Goal: Transaction & Acquisition: Purchase product/service

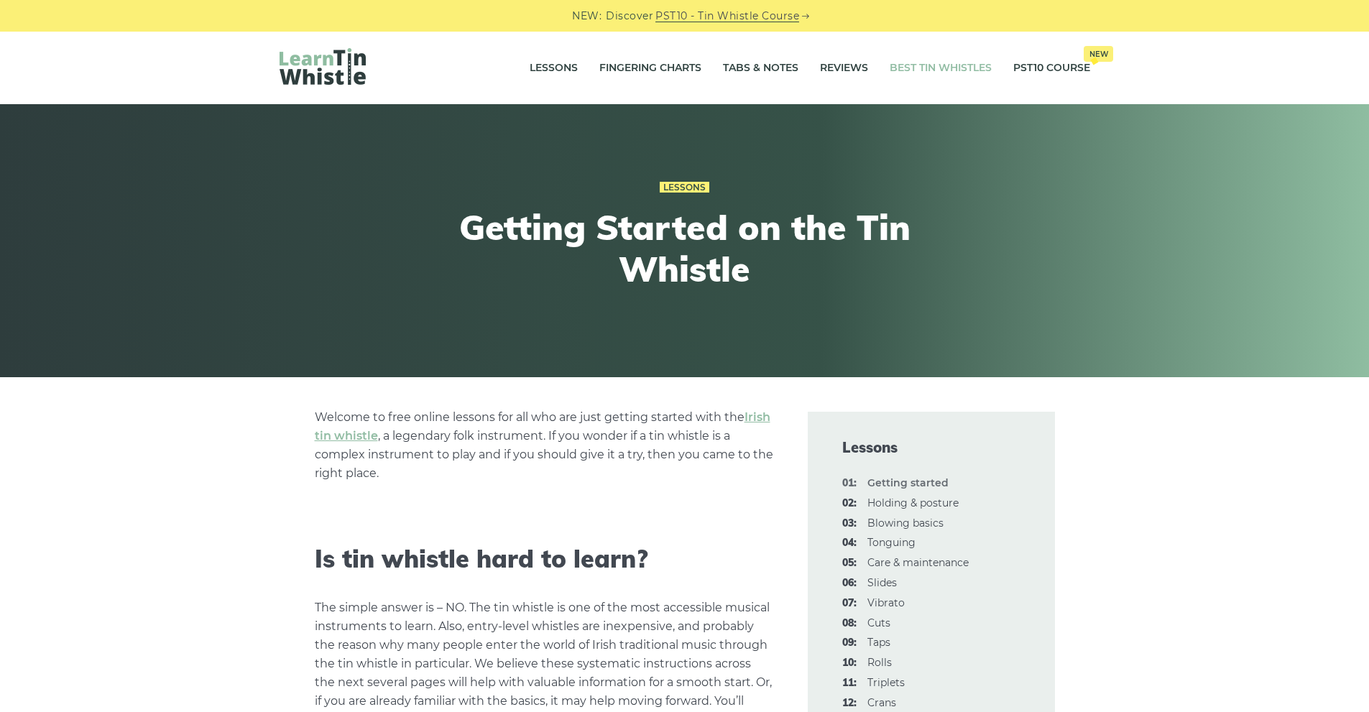
click at [940, 69] on link "Best Tin Whistles" at bounding box center [941, 68] width 102 height 36
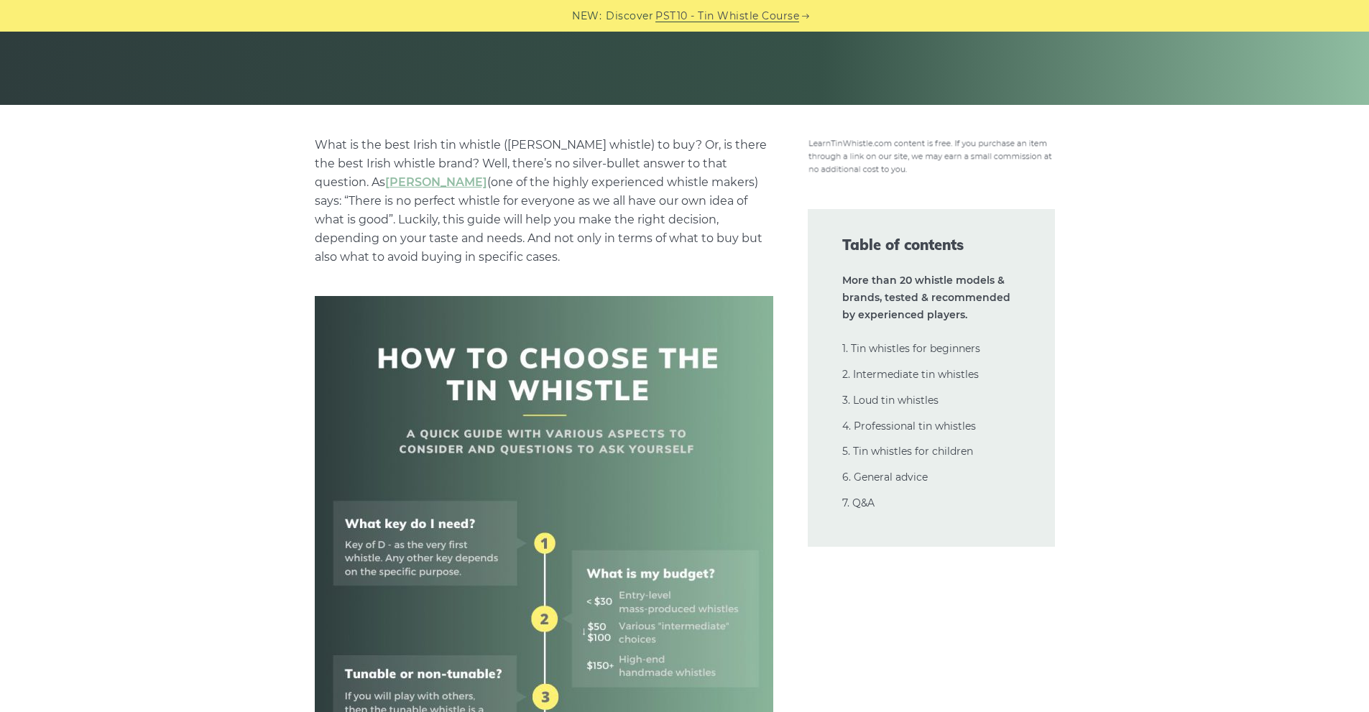
scroll to position [288, 0]
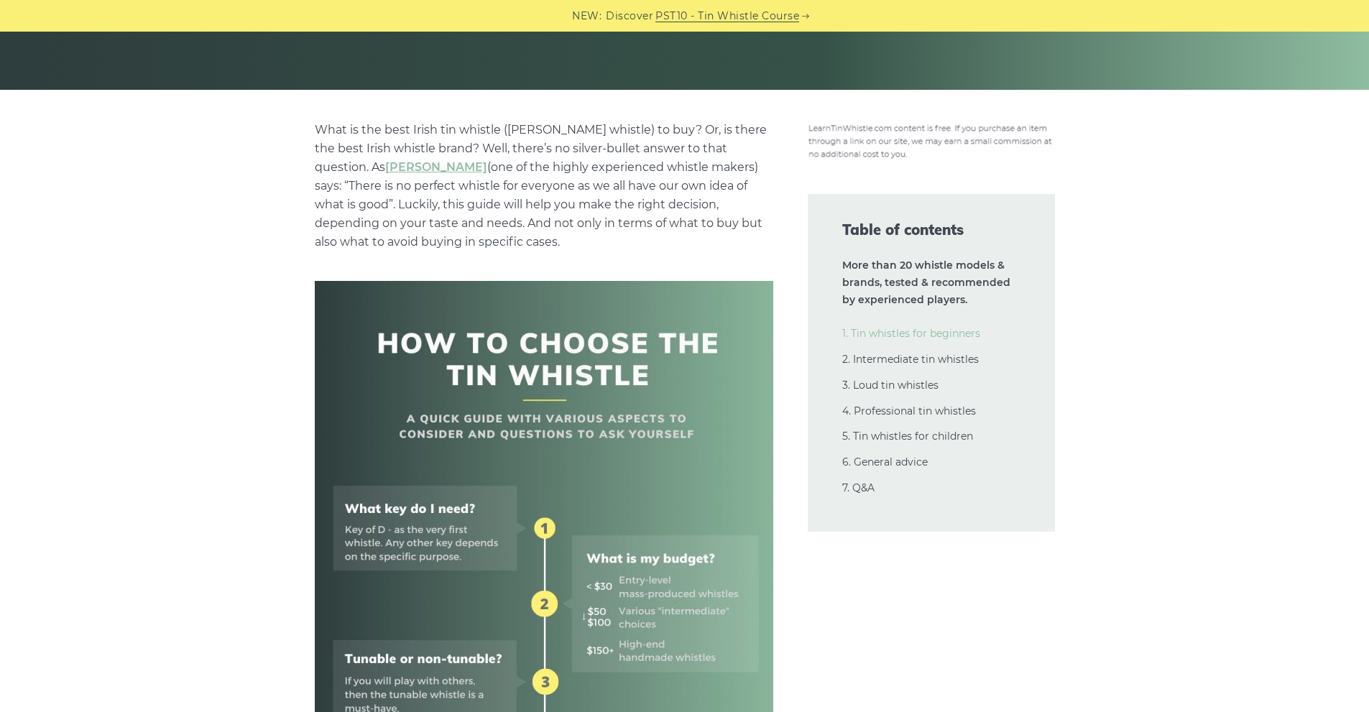
click at [951, 333] on link "1. Tin whistles for beginners" at bounding box center [911, 333] width 138 height 13
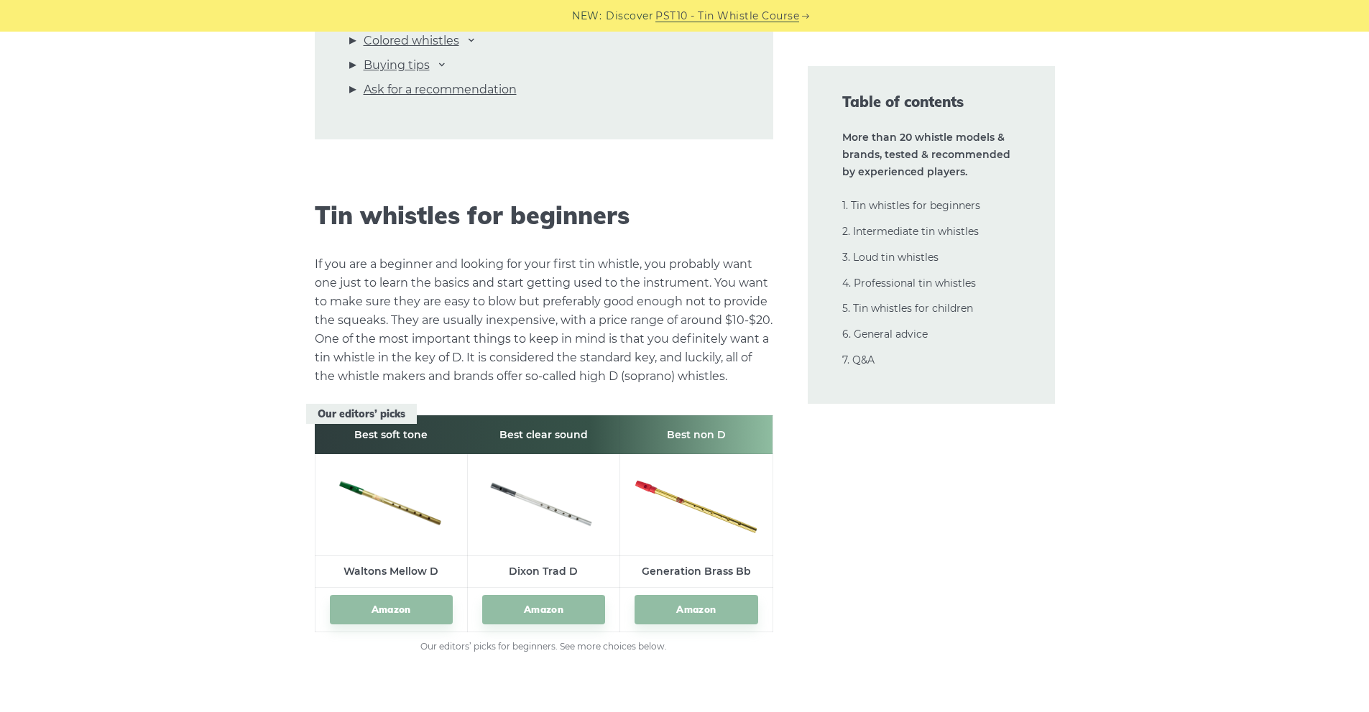
scroll to position [1926, 0]
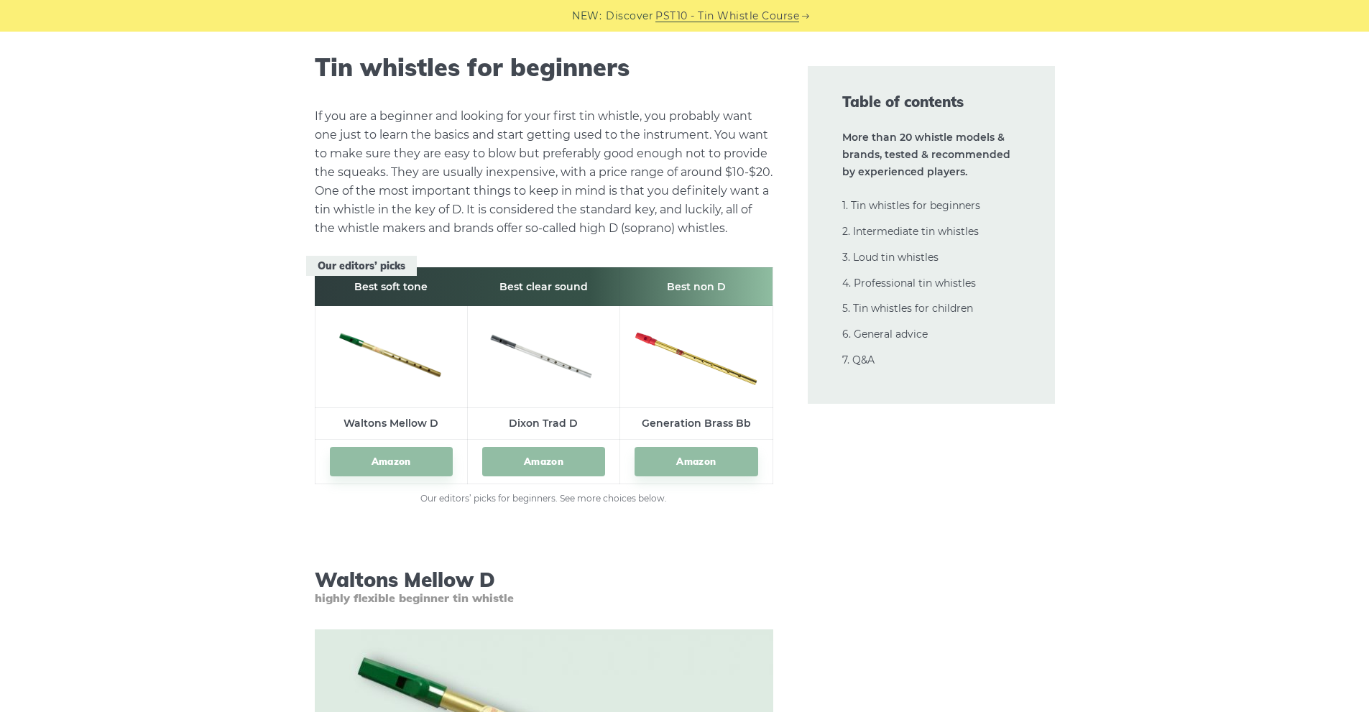
click at [543, 461] on link "Amazon" at bounding box center [543, 461] width 123 height 29
click at [703, 461] on link "Amazon" at bounding box center [696, 461] width 123 height 29
click at [383, 462] on link "Amazon" at bounding box center [391, 461] width 123 height 29
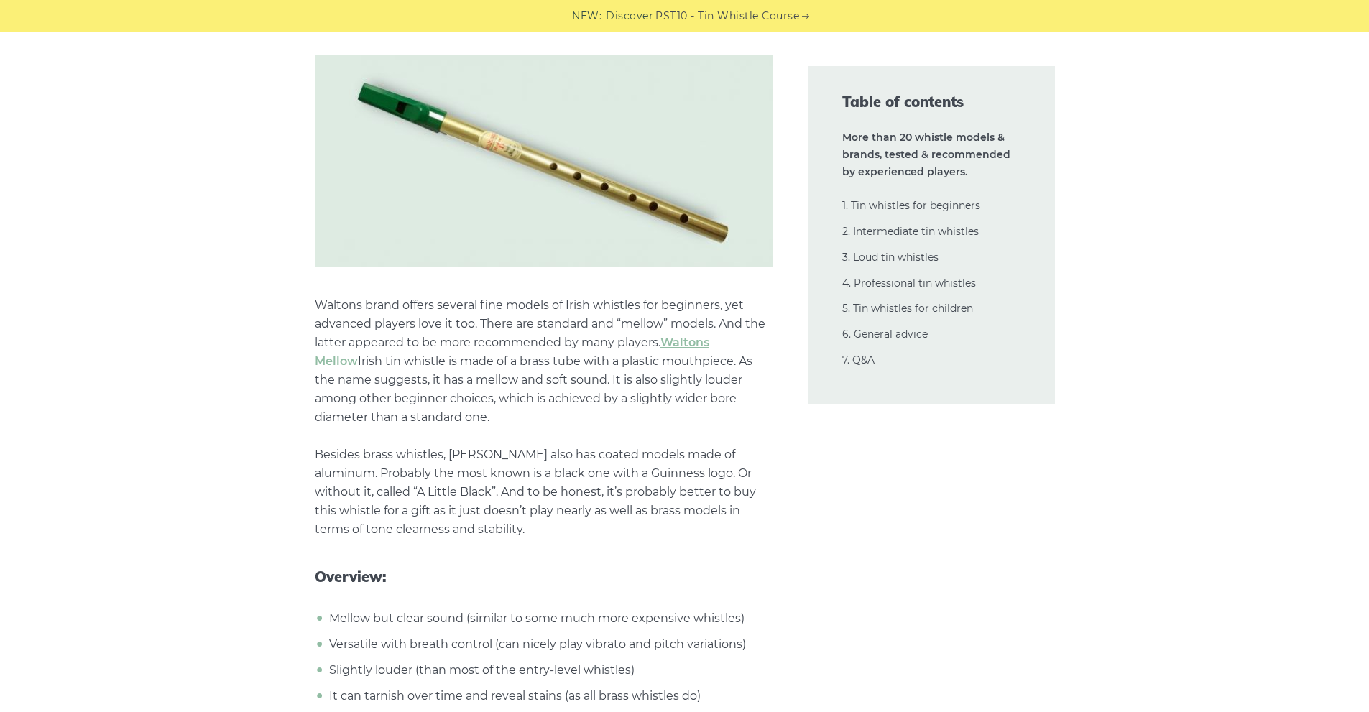
scroll to position [2573, 0]
